Goal: Check status: Check status

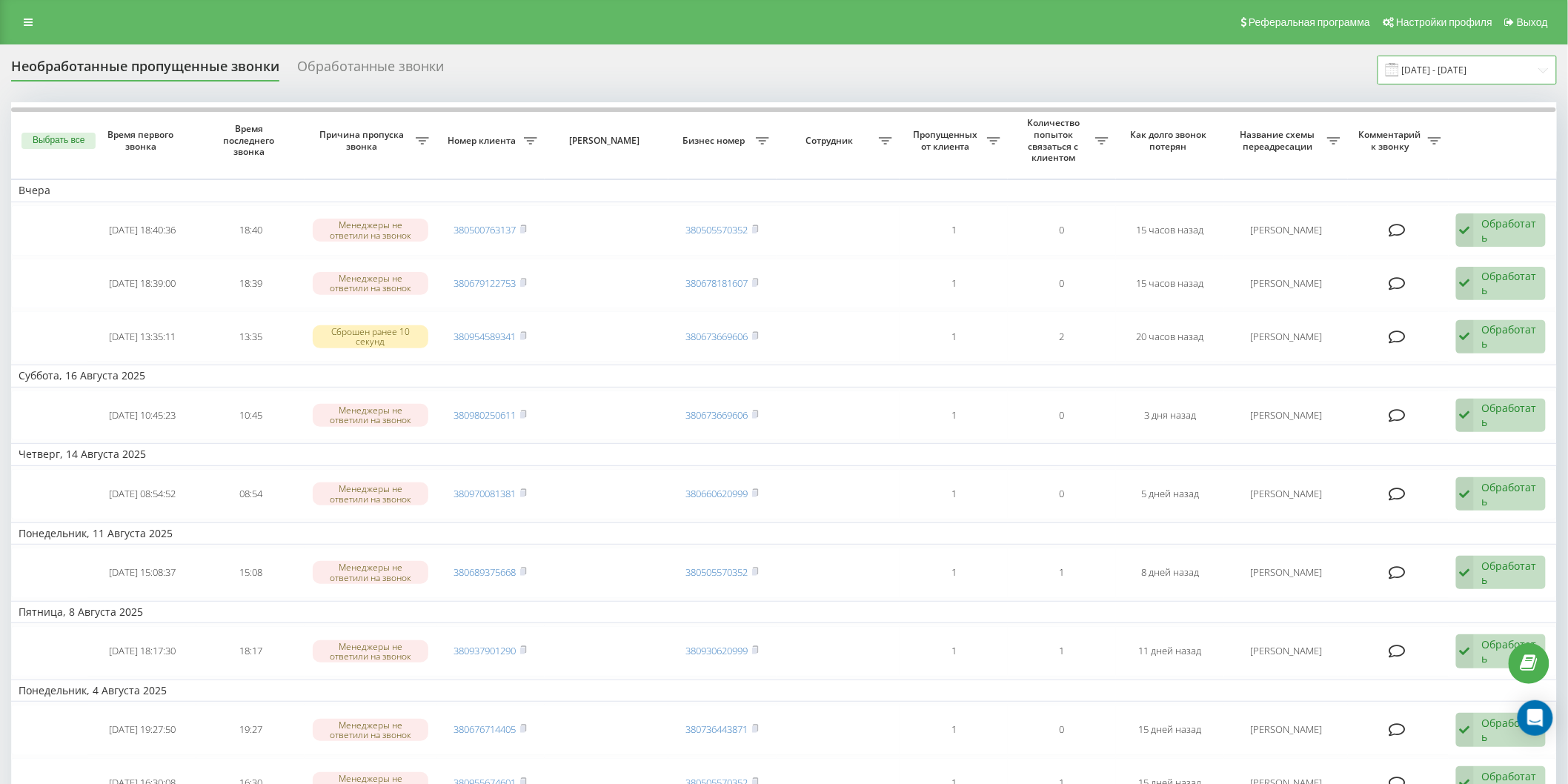
click at [1454, 69] on input "[DATE] - [DATE]" at bounding box center [1467, 70] width 179 height 29
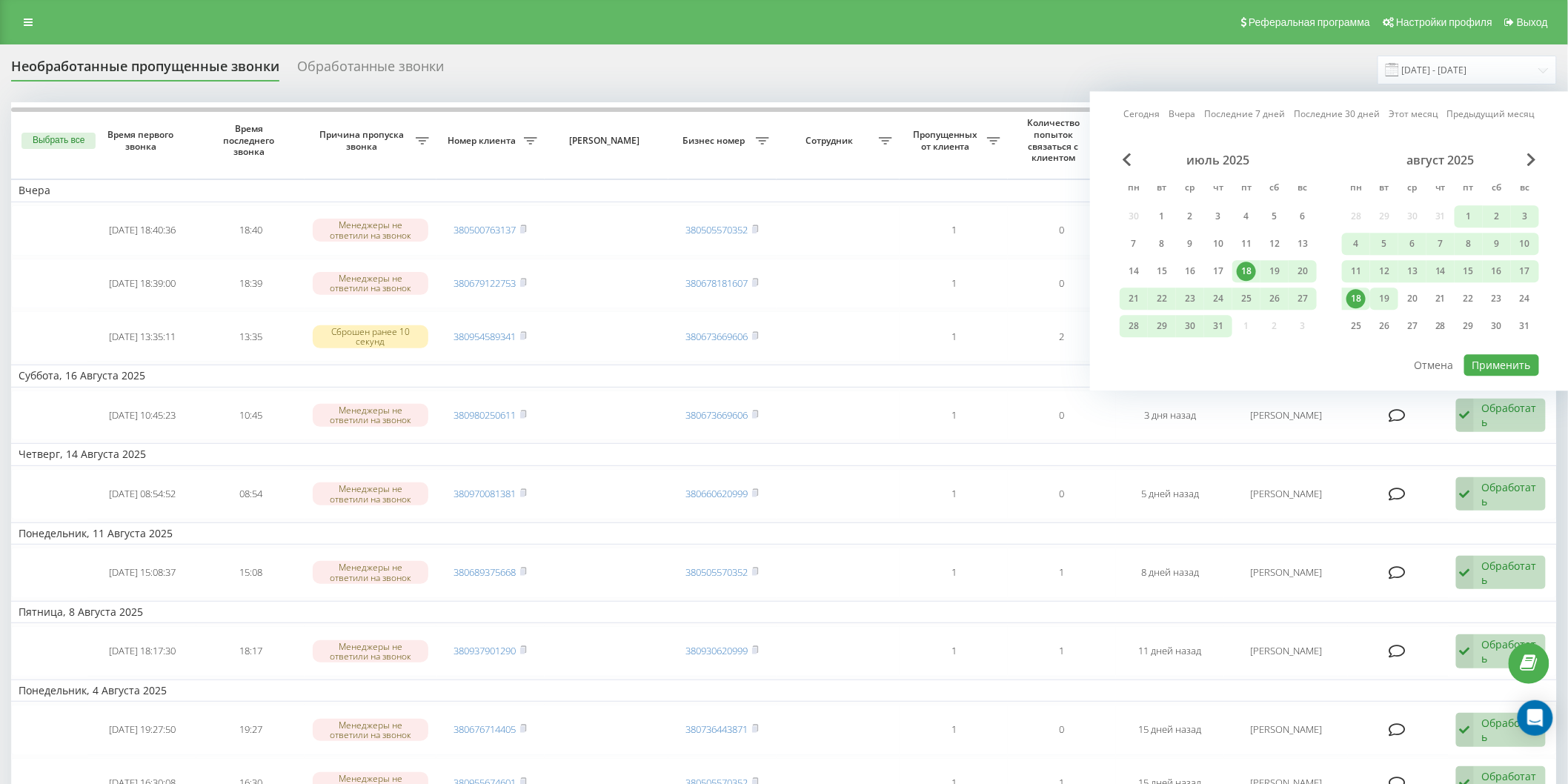
click at [1390, 298] on div "19" at bounding box center [1384, 299] width 19 height 19
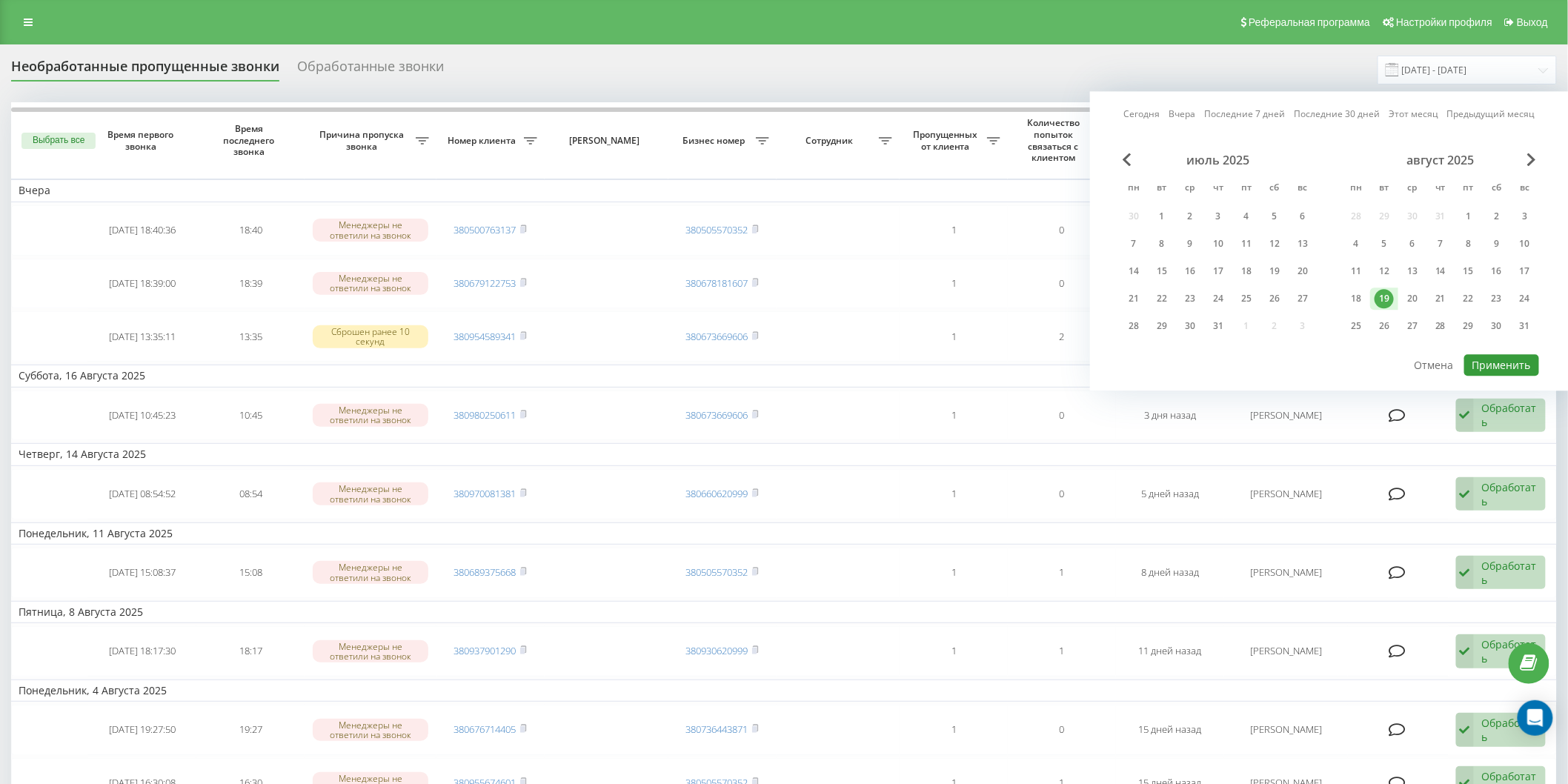
click at [1499, 359] on button "Применить" at bounding box center [1502, 365] width 74 height 21
type input "[DATE] - [DATE]"
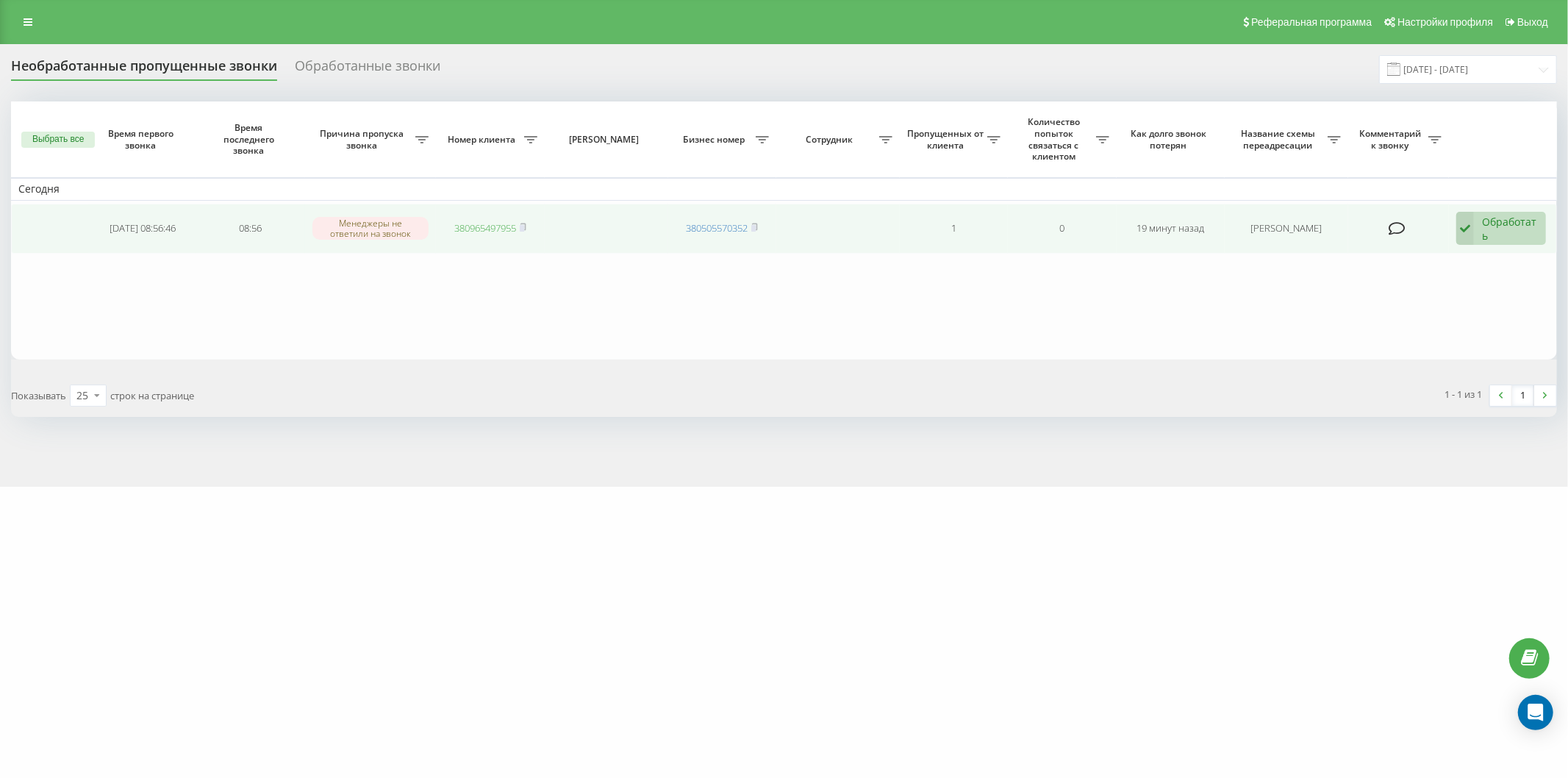
click at [494, 226] on link "380965497955" at bounding box center [485, 228] width 62 height 13
